Goal: Task Accomplishment & Management: Manage account settings

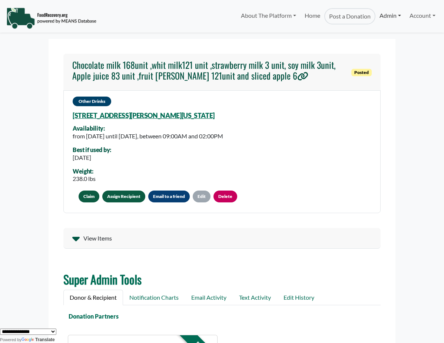
click at [384, 13] on link "Admin" at bounding box center [390, 15] width 30 height 15
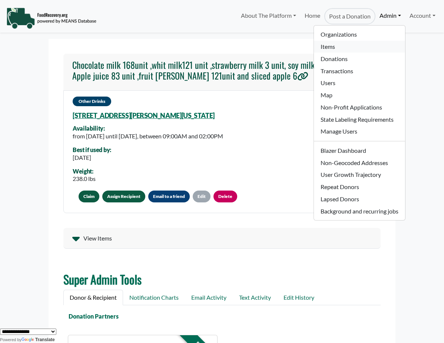
click at [358, 45] on link "Items" at bounding box center [359, 47] width 91 height 12
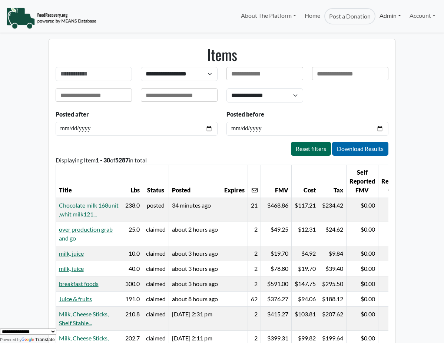
click at [383, 19] on link "Admin" at bounding box center [390, 15] width 30 height 15
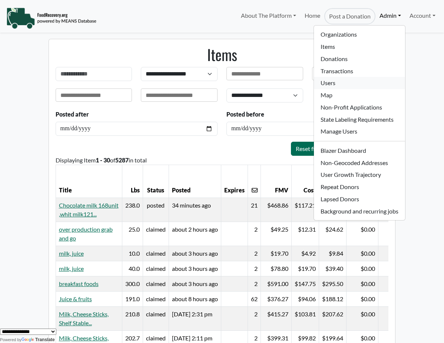
click at [349, 79] on link "Users" at bounding box center [359, 83] width 91 height 12
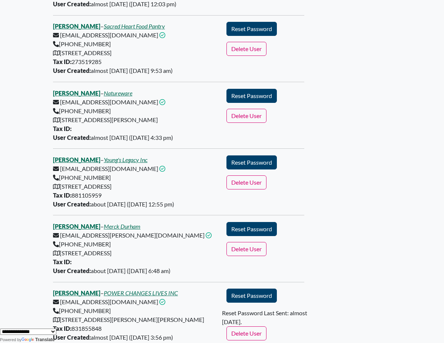
scroll to position [593, 0]
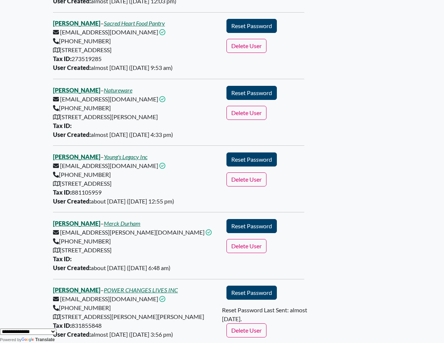
type input "*****"
click at [71, 153] on link "[PERSON_NAME]" at bounding box center [76, 156] width 47 height 7
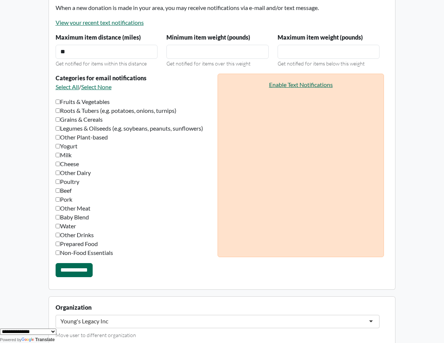
scroll to position [390, 0]
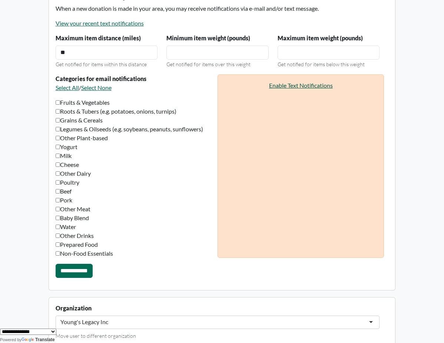
click at [303, 87] on link "Enable Text Notifications" at bounding box center [301, 85] width 64 height 7
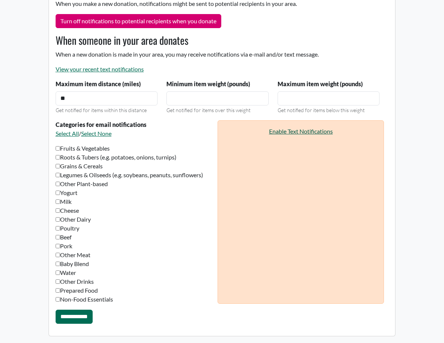
scroll to position [344, 0]
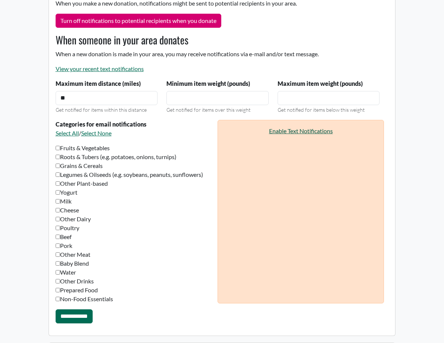
click at [297, 131] on link "Enable Text Notifications" at bounding box center [301, 130] width 64 height 7
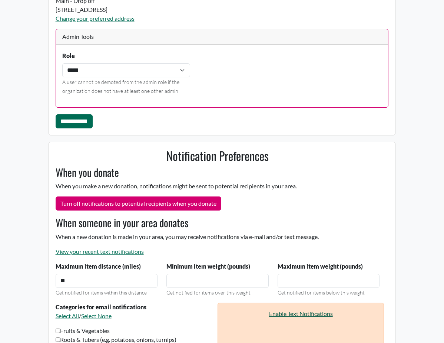
scroll to position [246, 0]
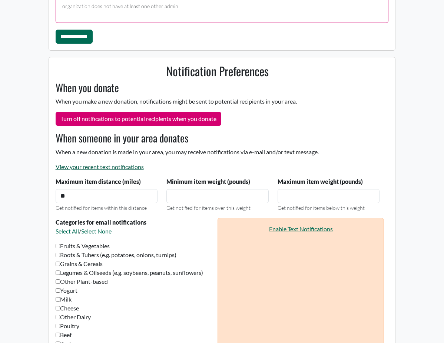
click at [125, 167] on link "View your recent text notifications" at bounding box center [100, 166] width 88 height 7
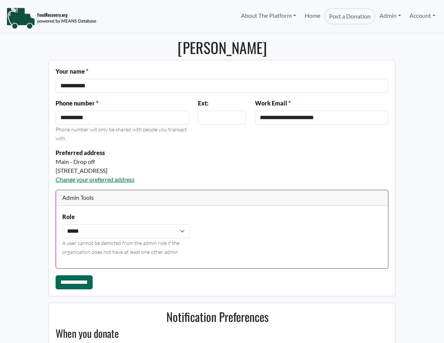
scroll to position [0, 0]
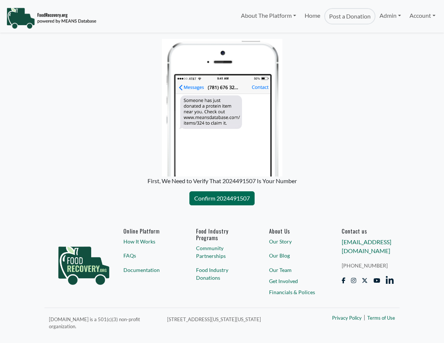
select select "Language Translate Widget"
click at [202, 182] on p "First, We Need to Verify That 2024491507 Is Your Number" at bounding box center [221, 181] width 173 height 9
click at [252, 183] on p "First, We Need to Verify That 2024491507 Is Your Number" at bounding box center [221, 181] width 173 height 9
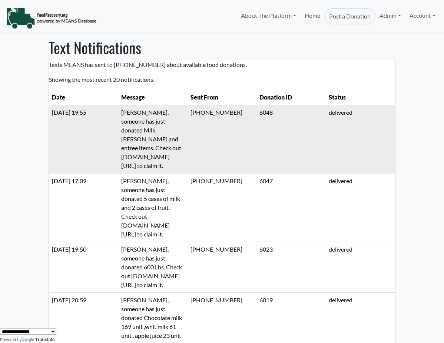
click at [88, 112] on td "April 14, 2025 19:55" at bounding box center [83, 139] width 69 height 69
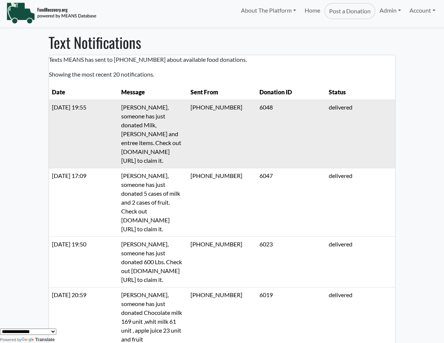
scroll to position [7, 0]
